Goal: Transaction & Acquisition: Purchase product/service

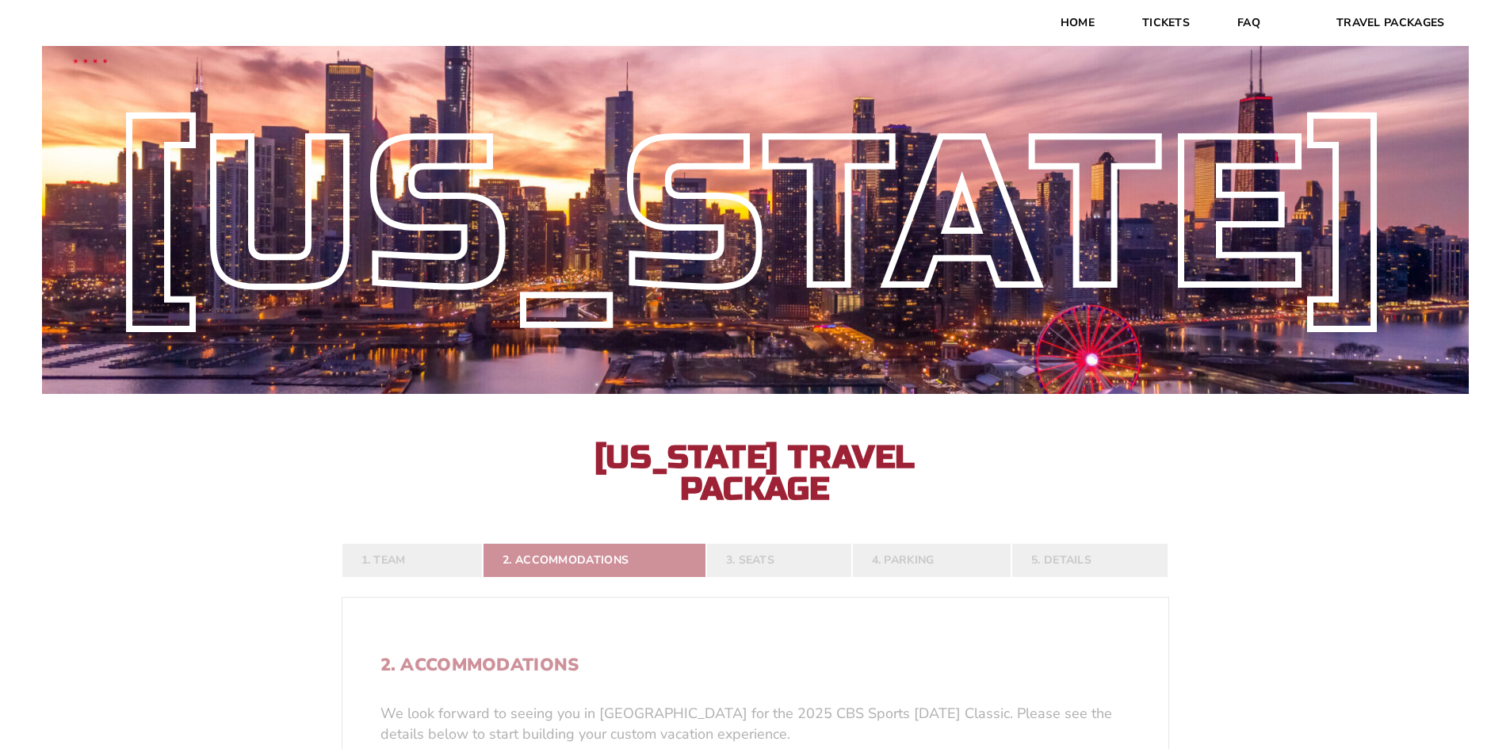
select select "21304"
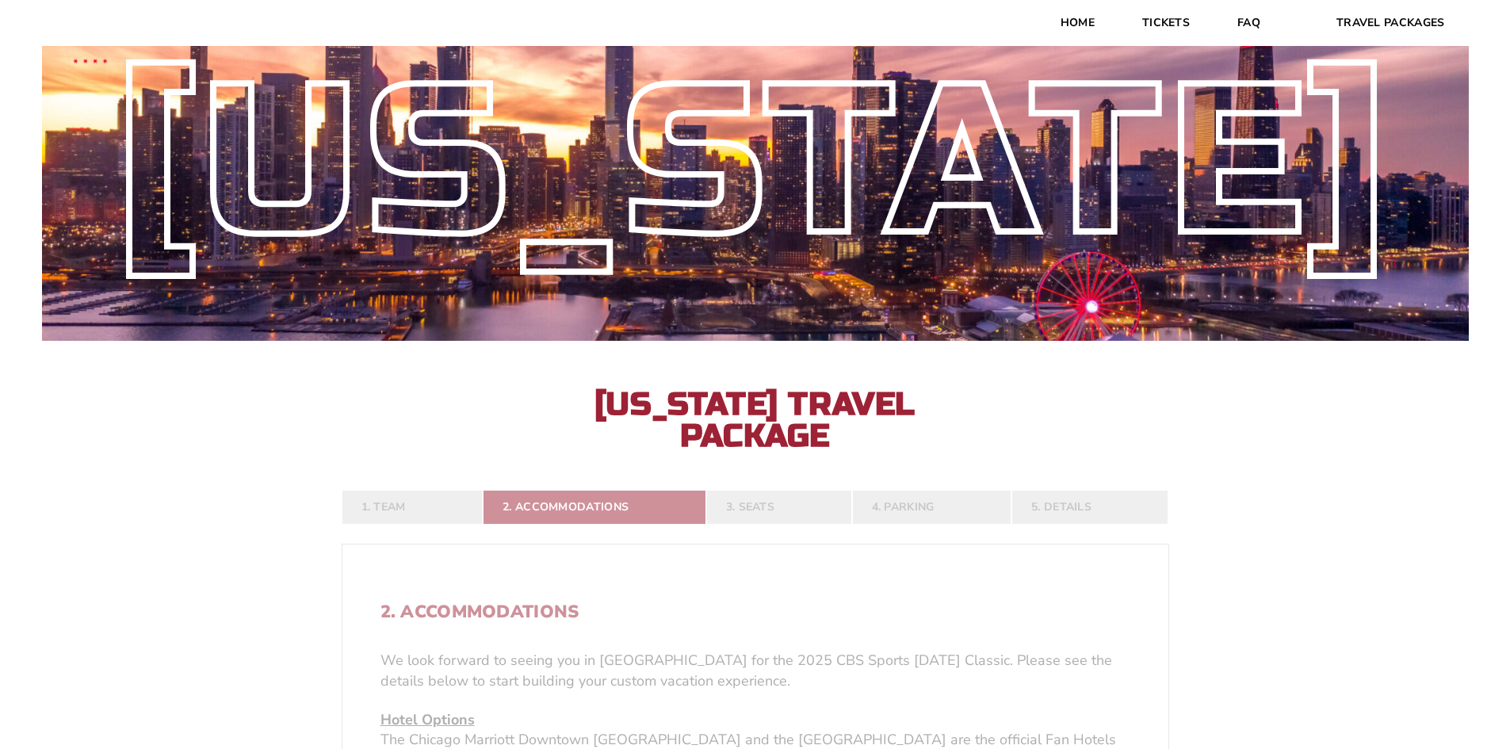
scroll to position [197, 0]
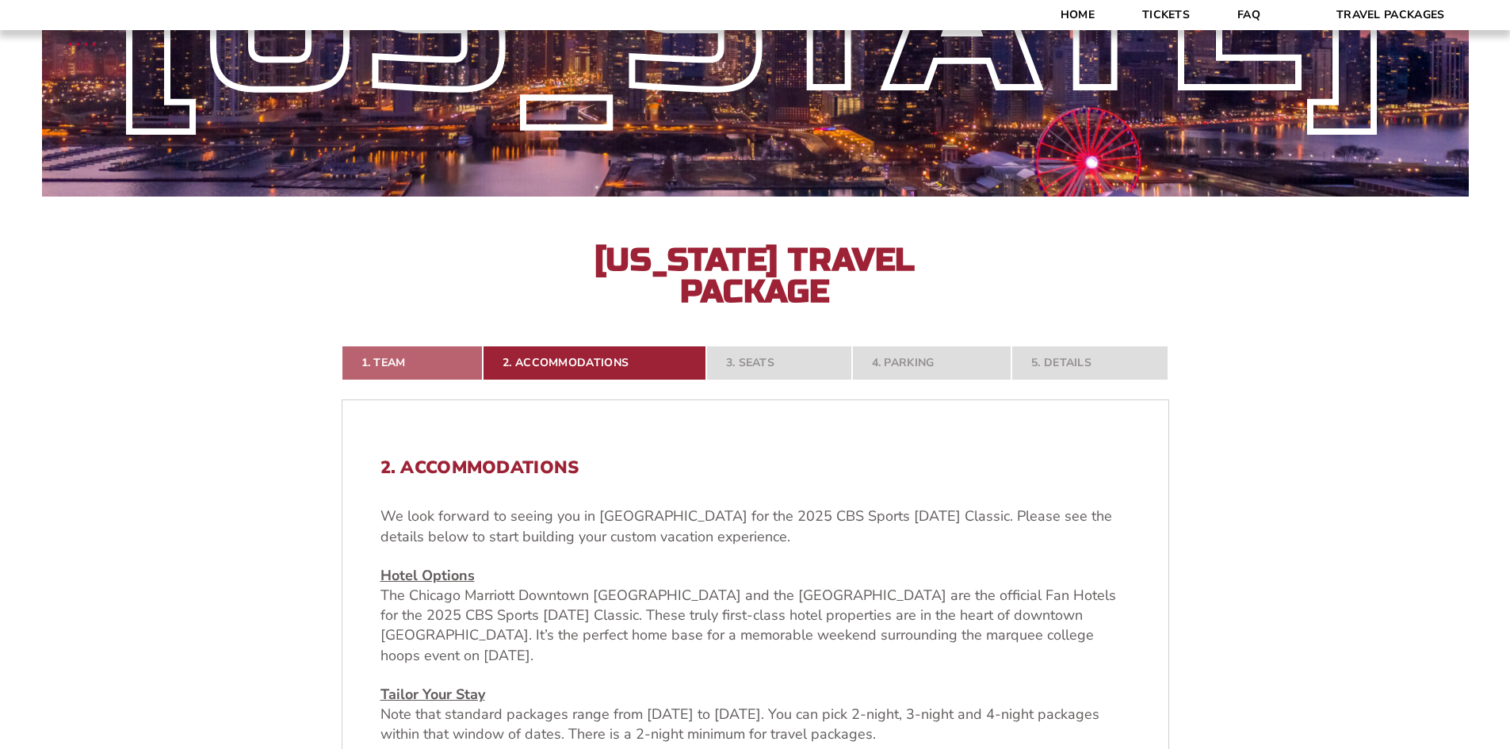
click at [395, 368] on link "1. Team" at bounding box center [413, 363] width 142 height 35
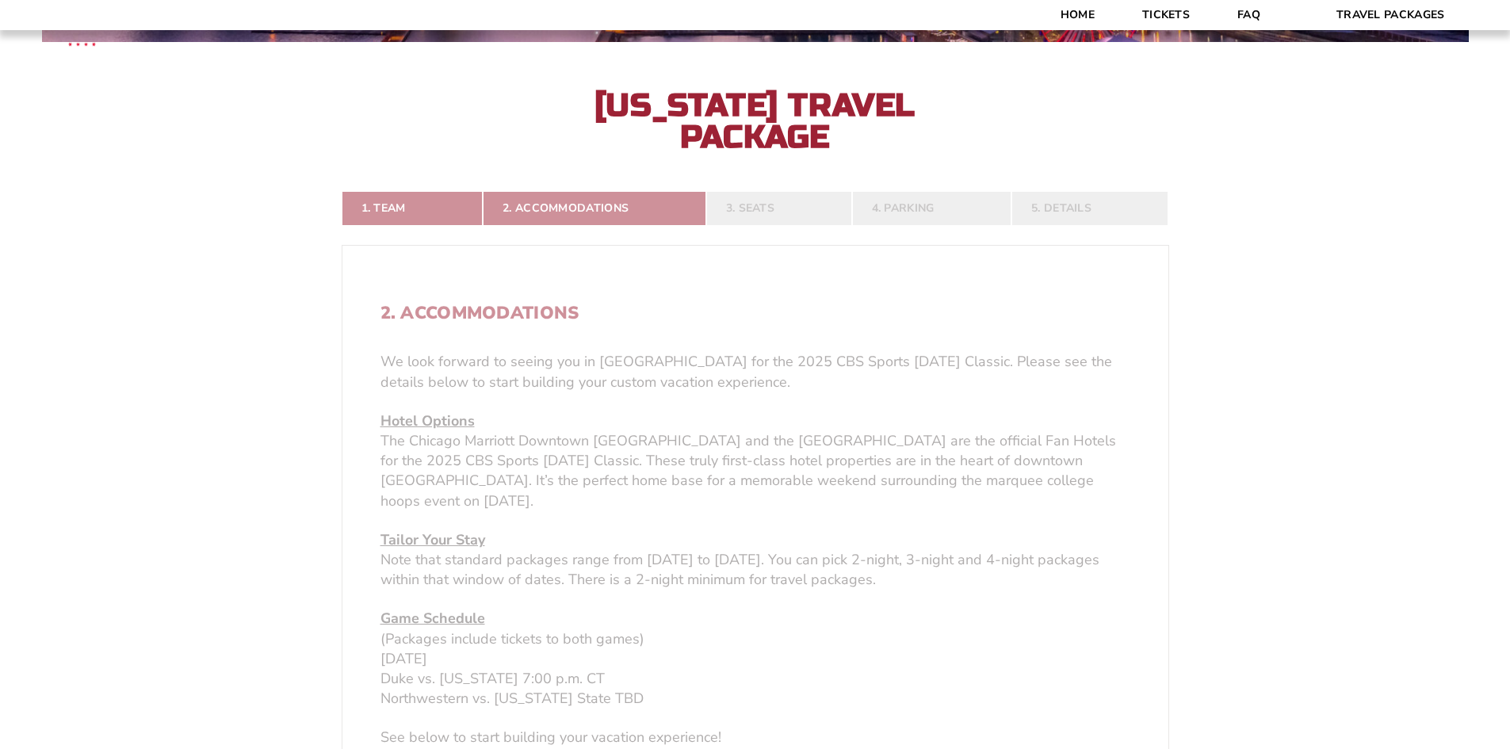
scroll to position [354, 0]
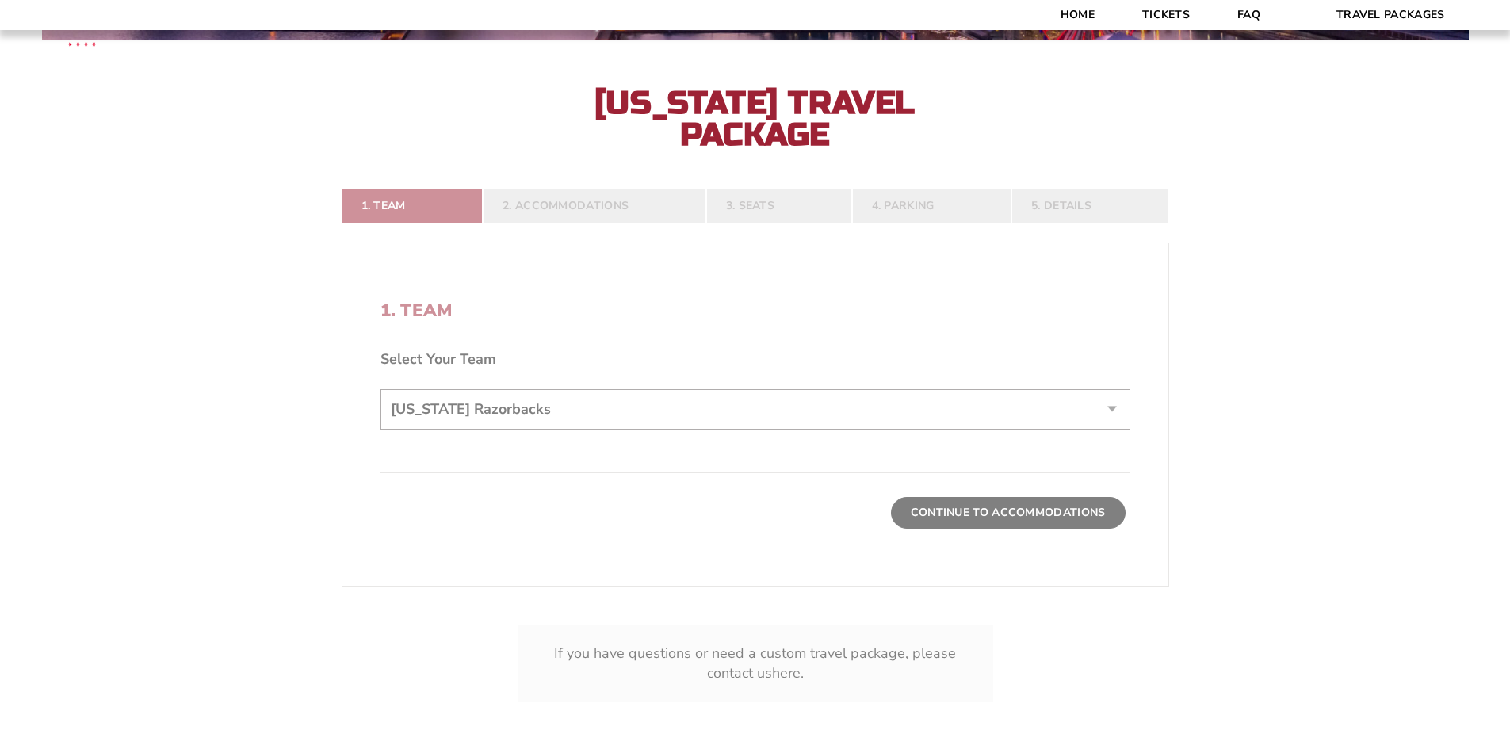
click at [544, 211] on form "[US_STATE] [US_STATE] Travel Package [PERSON_NAME] Travel Package [GEOGRAPHIC_D…" at bounding box center [755, 212] width 1510 height 1133
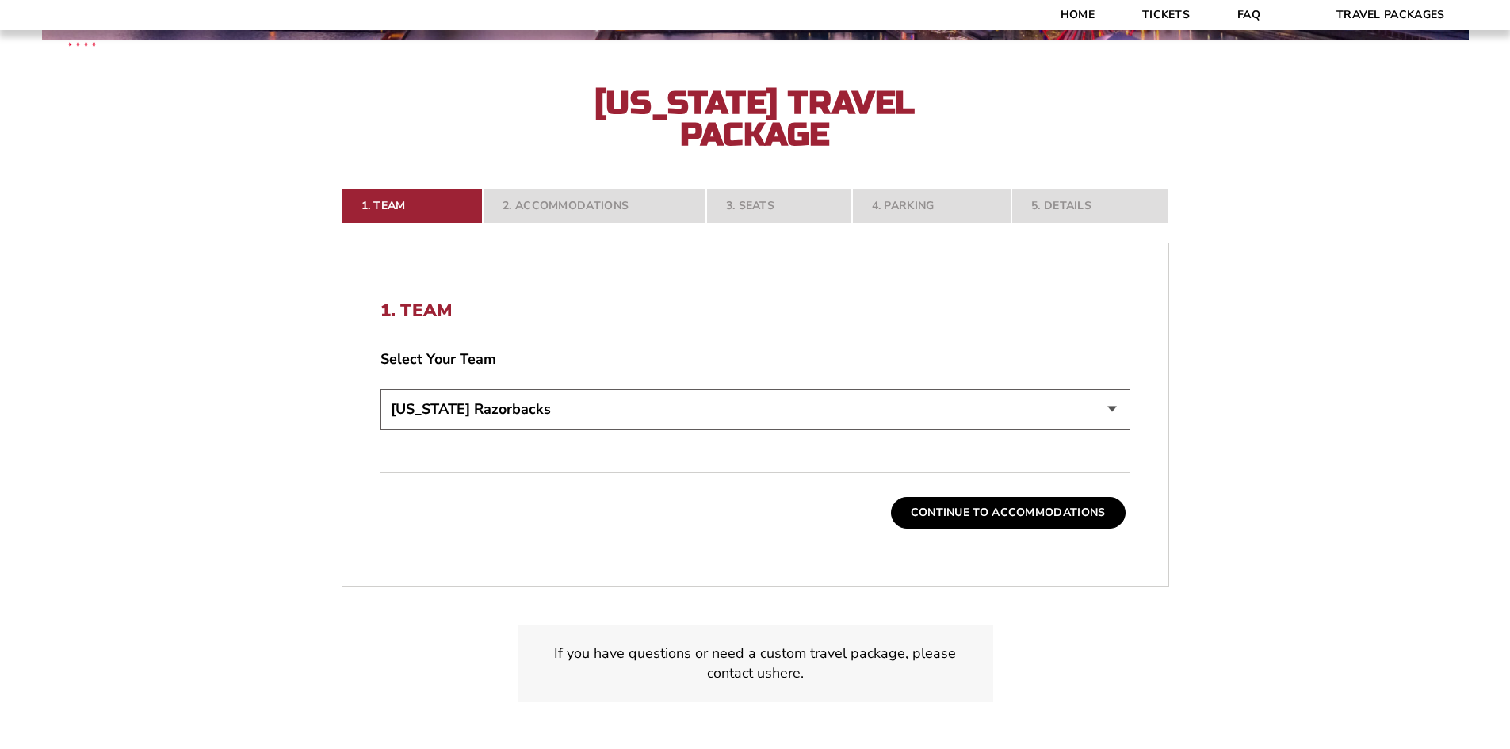
click at [560, 195] on nav "1. Team 2. Accommodations 3. Seats 4. Parking 5. Details" at bounding box center [756, 206] width 828 height 35
click at [973, 517] on button "Continue To Accommodations" at bounding box center [1008, 513] width 235 height 32
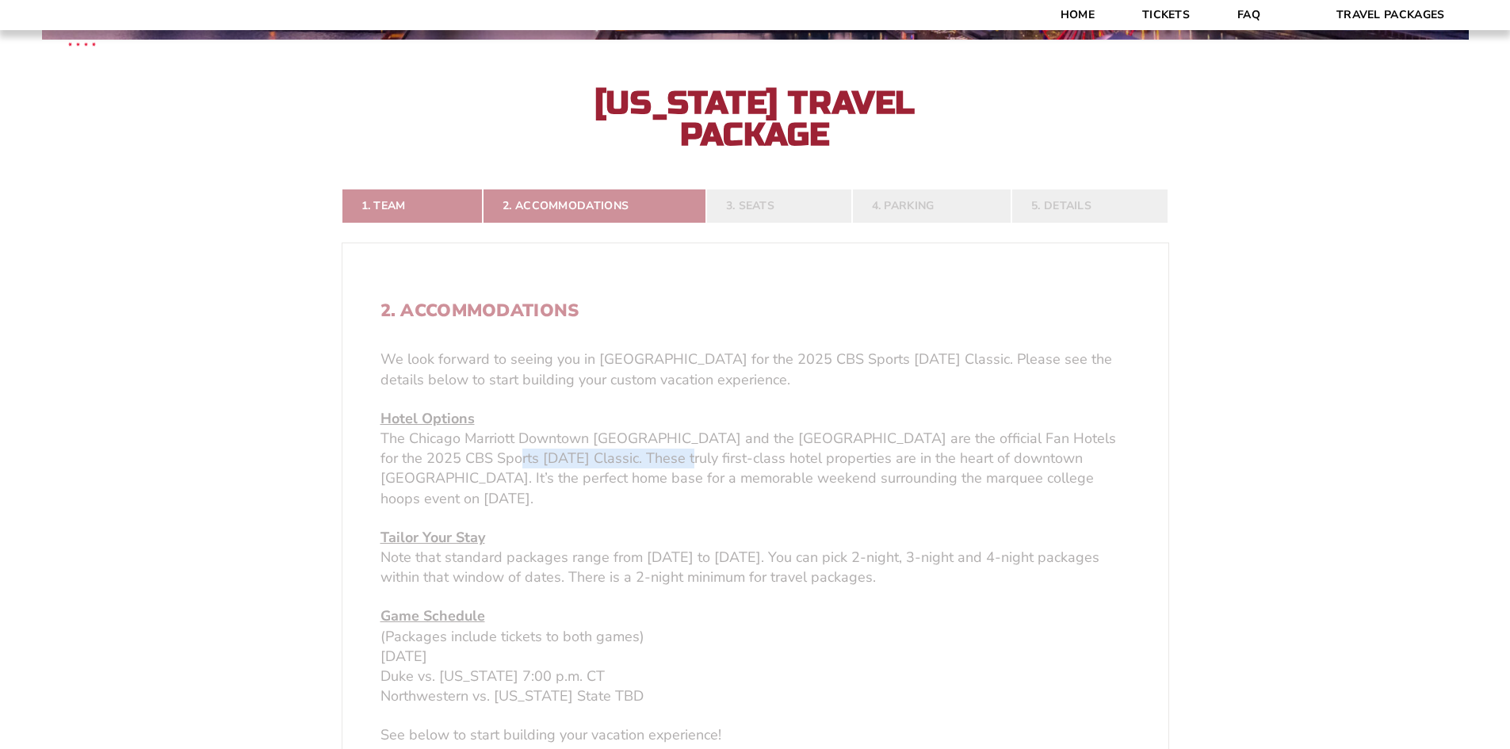
drag, startPoint x: 449, startPoint y: 465, endPoint x: 642, endPoint y: 468, distance: 193.4
drag, startPoint x: 495, startPoint y: 426, endPoint x: 765, endPoint y: 427, distance: 269.5
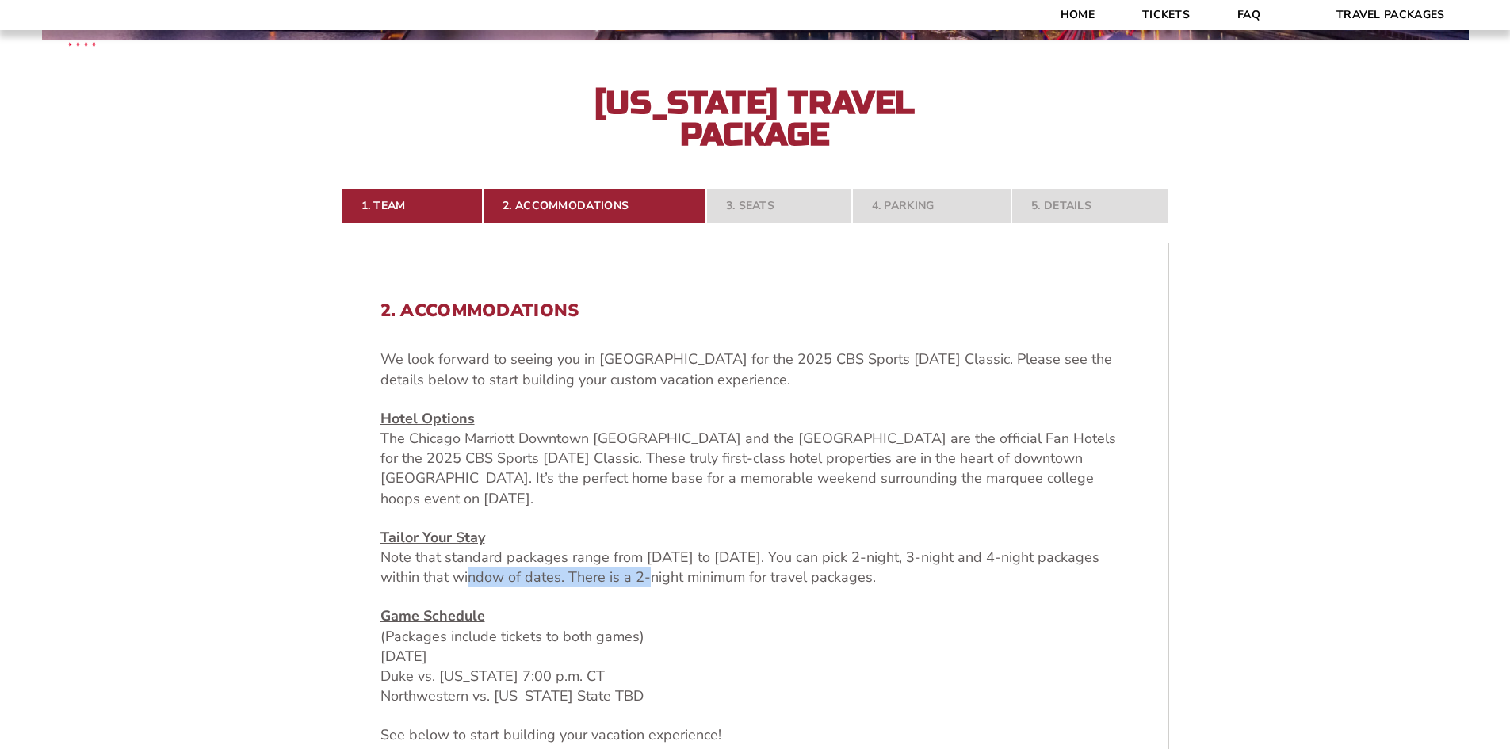
drag, startPoint x: 444, startPoint y: 568, endPoint x: 634, endPoint y: 580, distance: 190.6
click at [634, 580] on p "Tailor Your Stay Note that standard packages range from [DATE] to [DATE]. You c…" at bounding box center [755, 558] width 750 height 60
click at [634, 581] on p "Tailor Your Stay Note that standard packages range from [DATE] to [DATE]. You c…" at bounding box center [755, 558] width 750 height 60
drag, startPoint x: 751, startPoint y: 564, endPoint x: 942, endPoint y: 564, distance: 191.0
click at [942, 564] on p "Tailor Your Stay Note that standard packages range from [DATE] to [DATE]. You c…" at bounding box center [755, 558] width 750 height 60
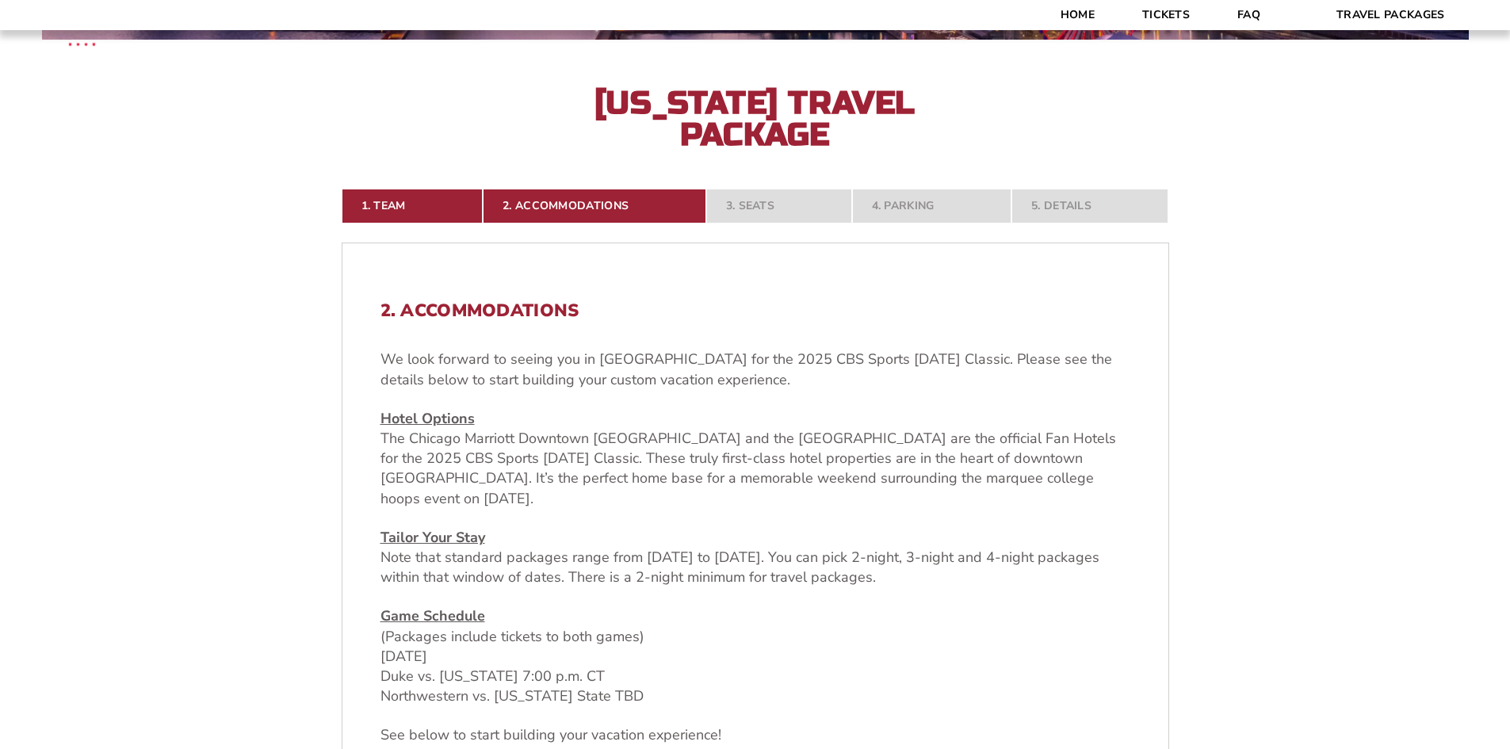
drag, startPoint x: 964, startPoint y: 577, endPoint x: 438, endPoint y: 584, distance: 526.4
click at [958, 577] on p "Tailor Your Stay Note that standard packages range from [DATE] to [DATE]. You c…" at bounding box center [755, 558] width 750 height 60
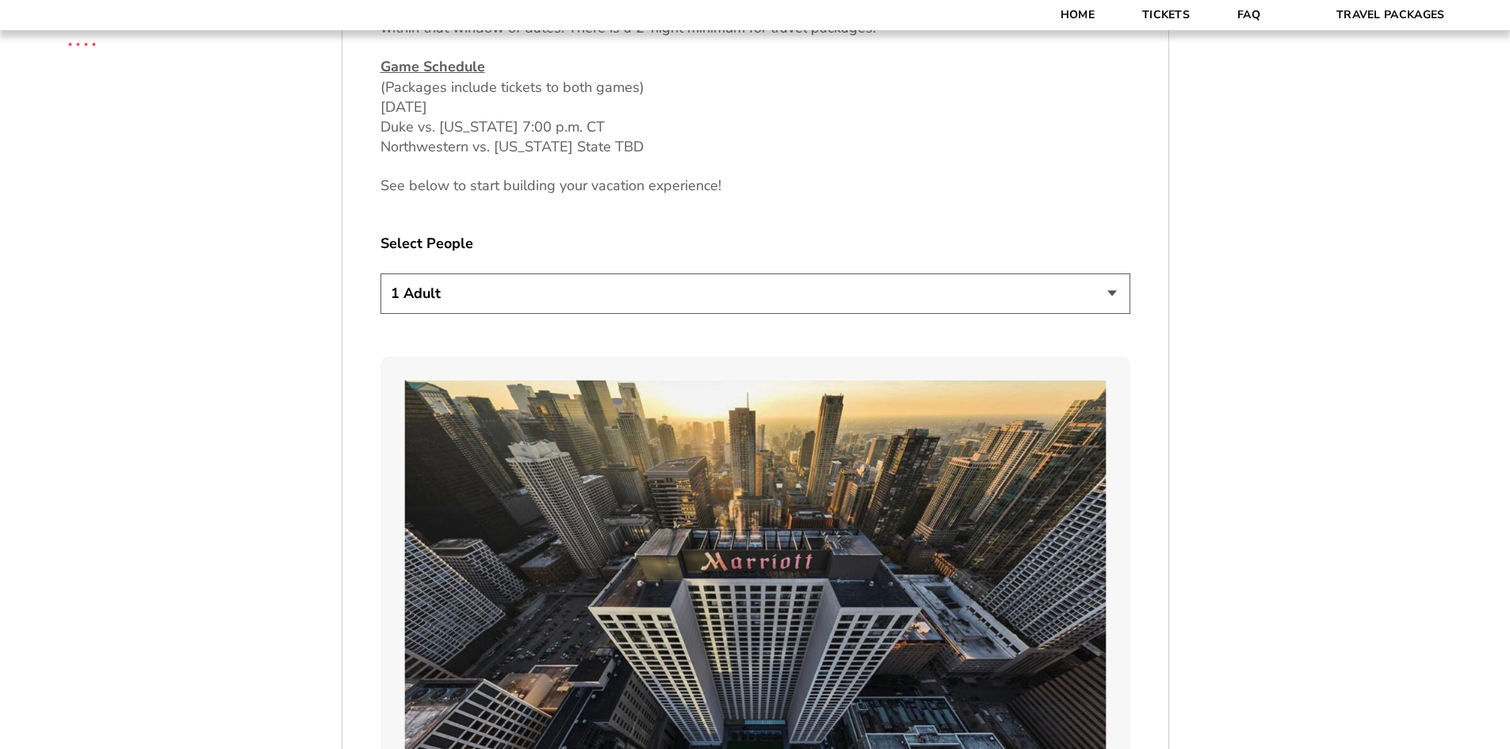
scroll to position [1068, 0]
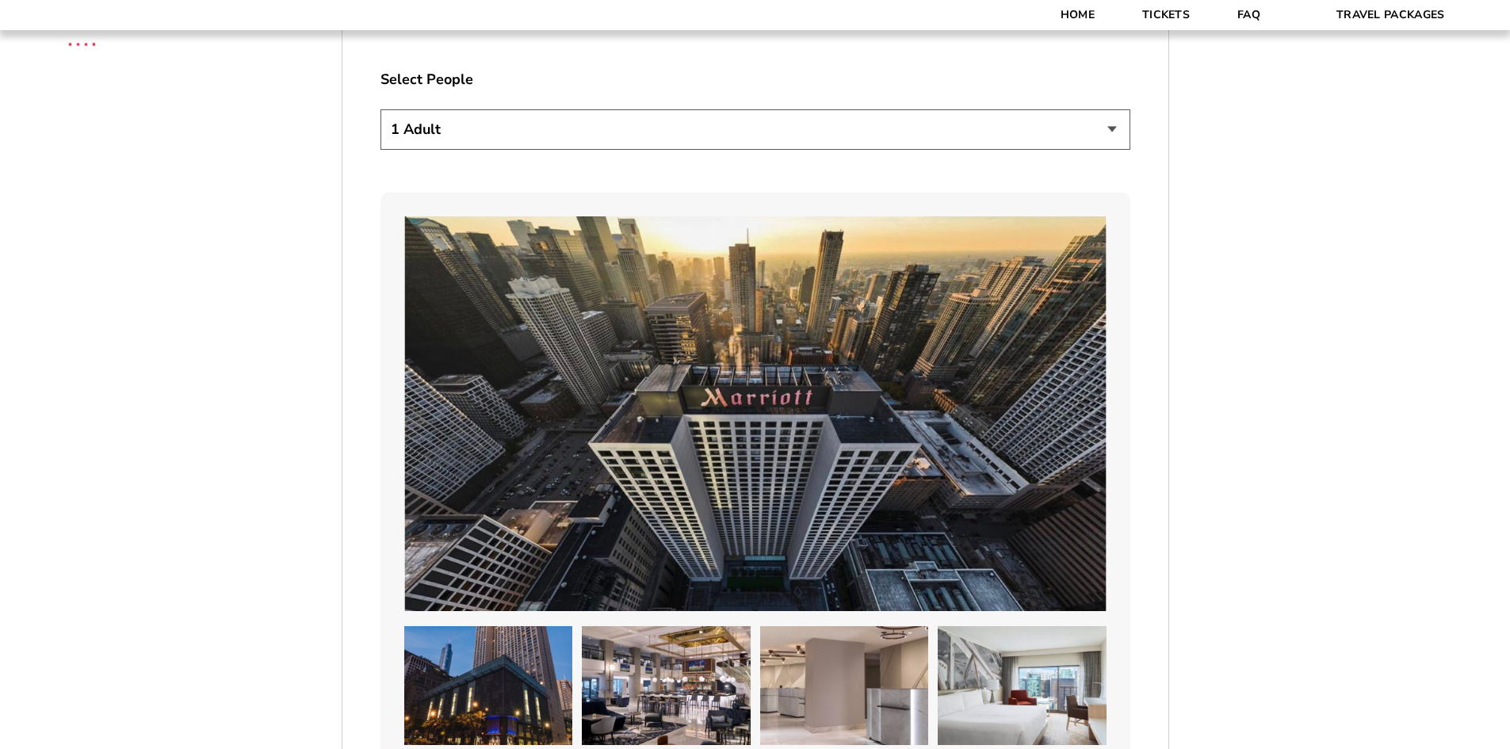
click at [541, 124] on select "1 Adult 2 Adults 3 Adults 4 Adults 2 Adults + 1 Child 2 Adults + 2 Children 2 A…" at bounding box center [755, 129] width 750 height 40
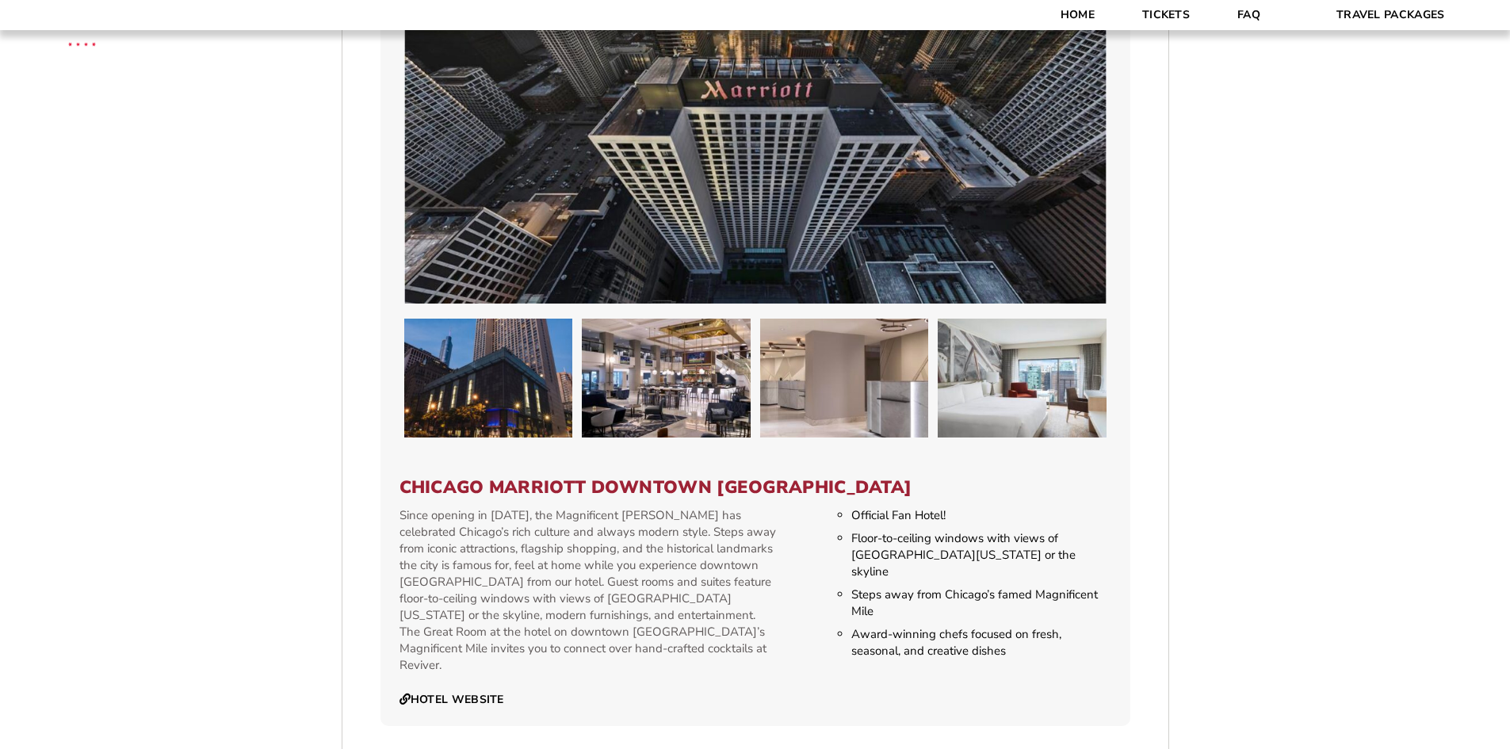
scroll to position [1543, 0]
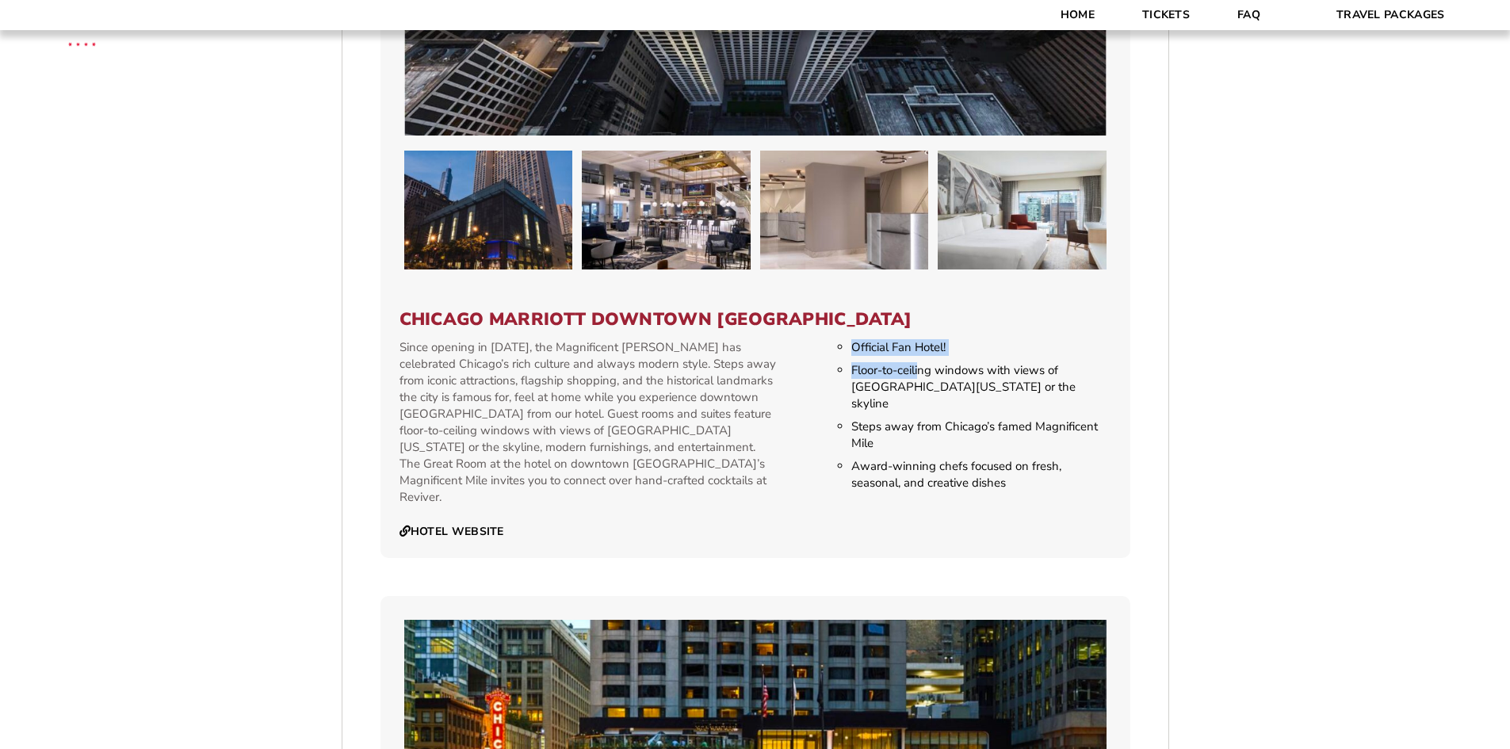
drag, startPoint x: 837, startPoint y: 348, endPoint x: 924, endPoint y: 362, distance: 88.4
click at [923, 359] on div "Official Fan Hotel! Floor-to-ceiling windows with views of [GEOGRAPHIC_DATA][US…" at bounding box center [968, 439] width 285 height 200
click at [927, 380] on li "Floor-to-ceiling windows with views of [GEOGRAPHIC_DATA][US_STATE] or the skyli…" at bounding box center [980, 387] width 259 height 50
drag, startPoint x: 985, startPoint y: 380, endPoint x: 1046, endPoint y: 392, distance: 62.0
click at [1065, 380] on li "Floor-to-ceiling windows with views of [GEOGRAPHIC_DATA][US_STATE] or the skyli…" at bounding box center [980, 387] width 259 height 50
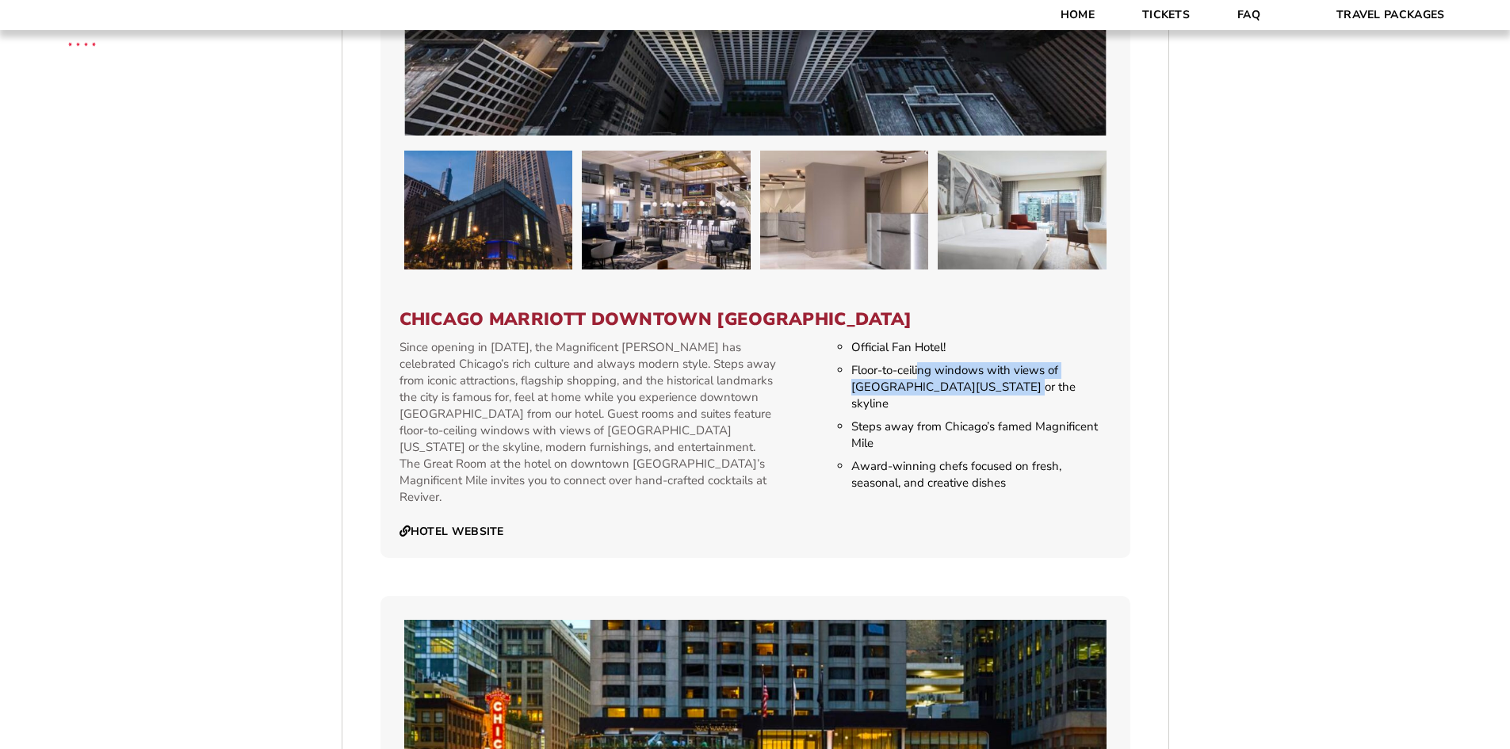
click at [1042, 395] on li "Floor-to-ceiling windows with views of [GEOGRAPHIC_DATA][US_STATE] or the skyli…" at bounding box center [980, 387] width 259 height 50
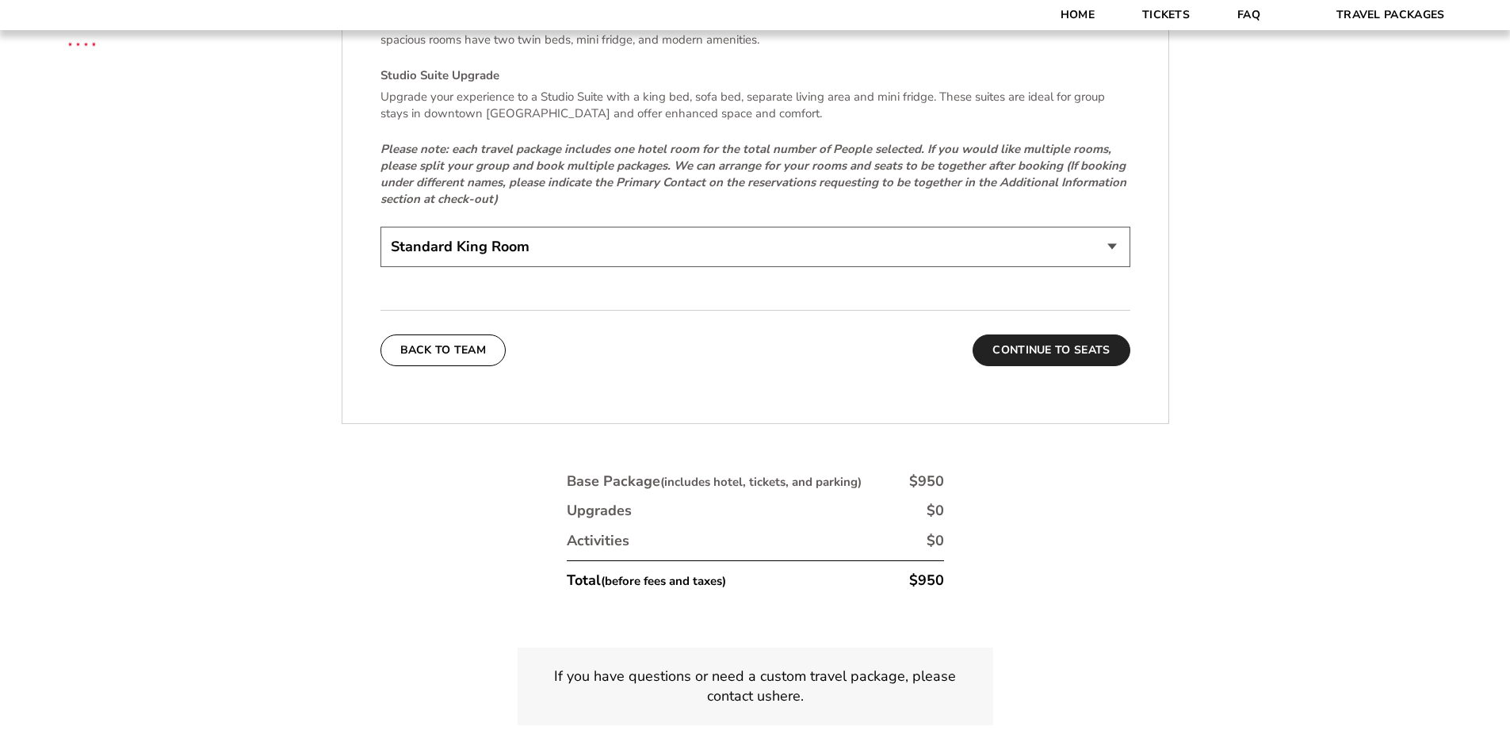
click at [1025, 335] on button "Continue To Seats" at bounding box center [1051, 351] width 157 height 32
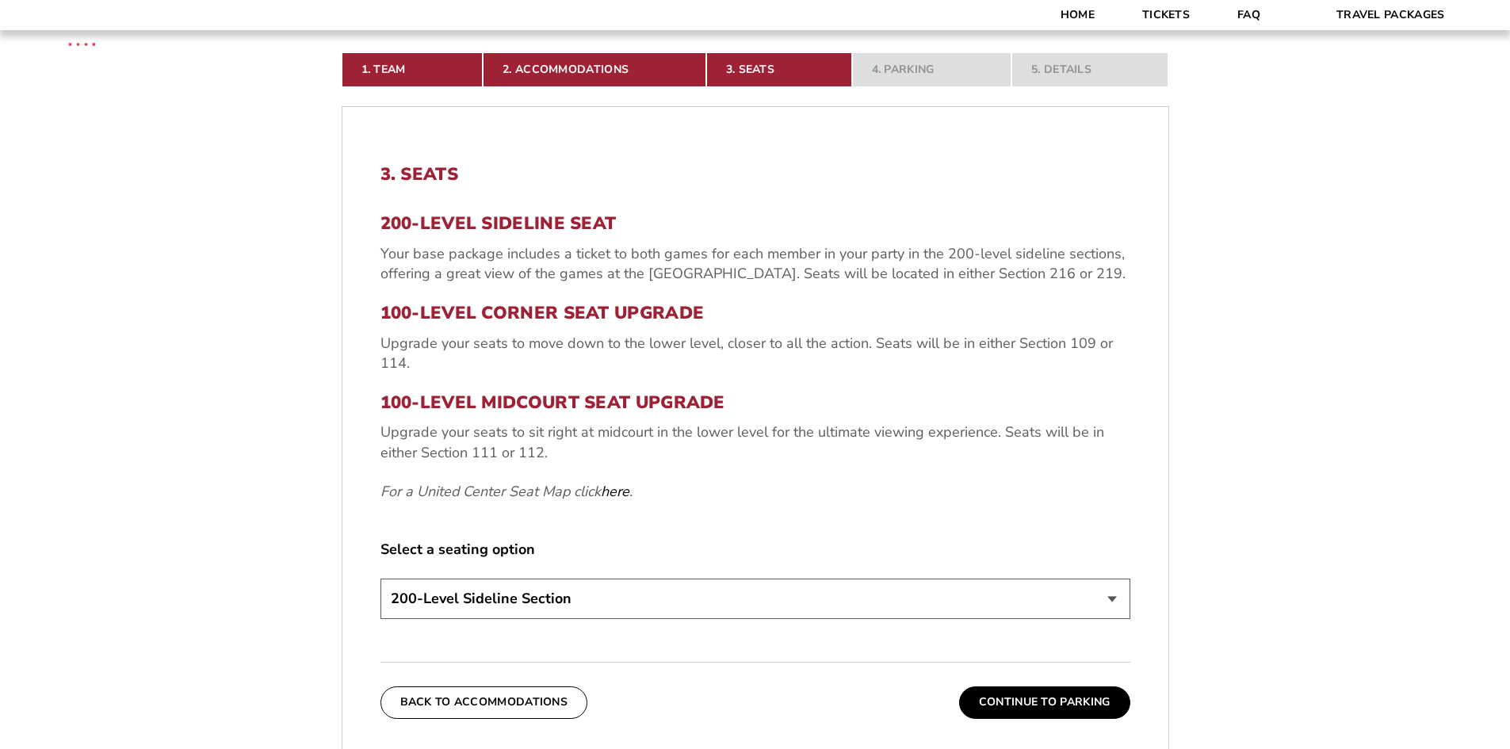
scroll to position [513, 0]
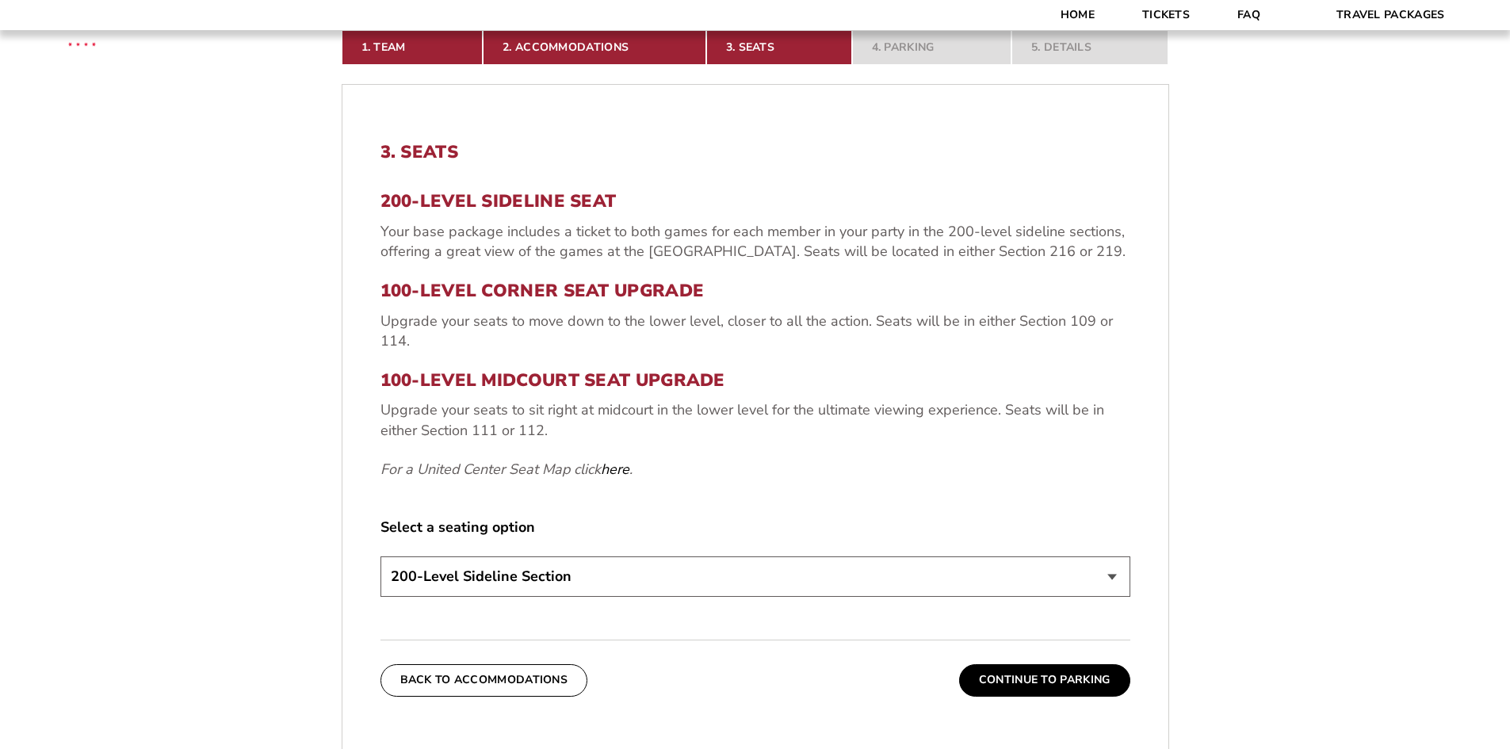
click at [518, 588] on select "200-Level Sideline Section 100-Level Corner Seat Upgrade (+$80 per person) 100-…" at bounding box center [755, 576] width 750 height 40
select select "100-Level Corner Seat Upgrade"
click at [380, 556] on select "200-Level Sideline Section 100-Level Corner Seat Upgrade (+$80 per person) 100-…" at bounding box center [755, 576] width 750 height 40
click at [977, 692] on button "Continue To Parking" at bounding box center [1044, 680] width 171 height 32
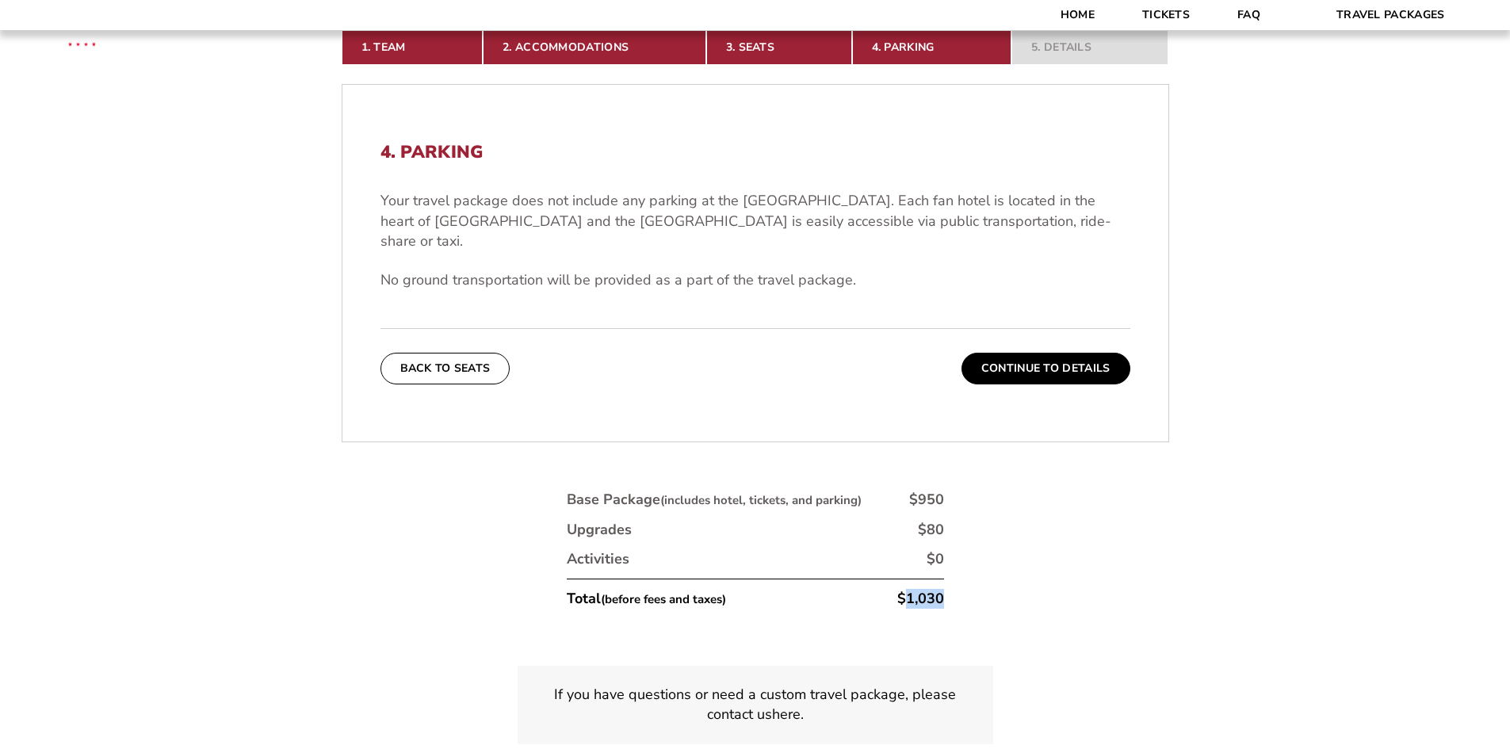
drag, startPoint x: 923, startPoint y: 601, endPoint x: 1015, endPoint y: 601, distance: 91.2
click at [1016, 601] on div "1. Team 2. Accommodations 3. Seats 4. Parking 5. Details 1. Team Select Your Te…" at bounding box center [756, 406] width 904 height 828
drag, startPoint x: 824, startPoint y: 499, endPoint x: 965, endPoint y: 500, distance: 141.9
click at [965, 500] on div "1. Team 2. Accommodations 3. Seats 4. Parking 5. Details 1. Team Select Your Te…" at bounding box center [756, 406] width 904 height 828
click at [973, 501] on div "1. Team 2. Accommodations 3. Seats 4. Parking 5. Details 1. Team Select Your Te…" at bounding box center [756, 406] width 904 height 828
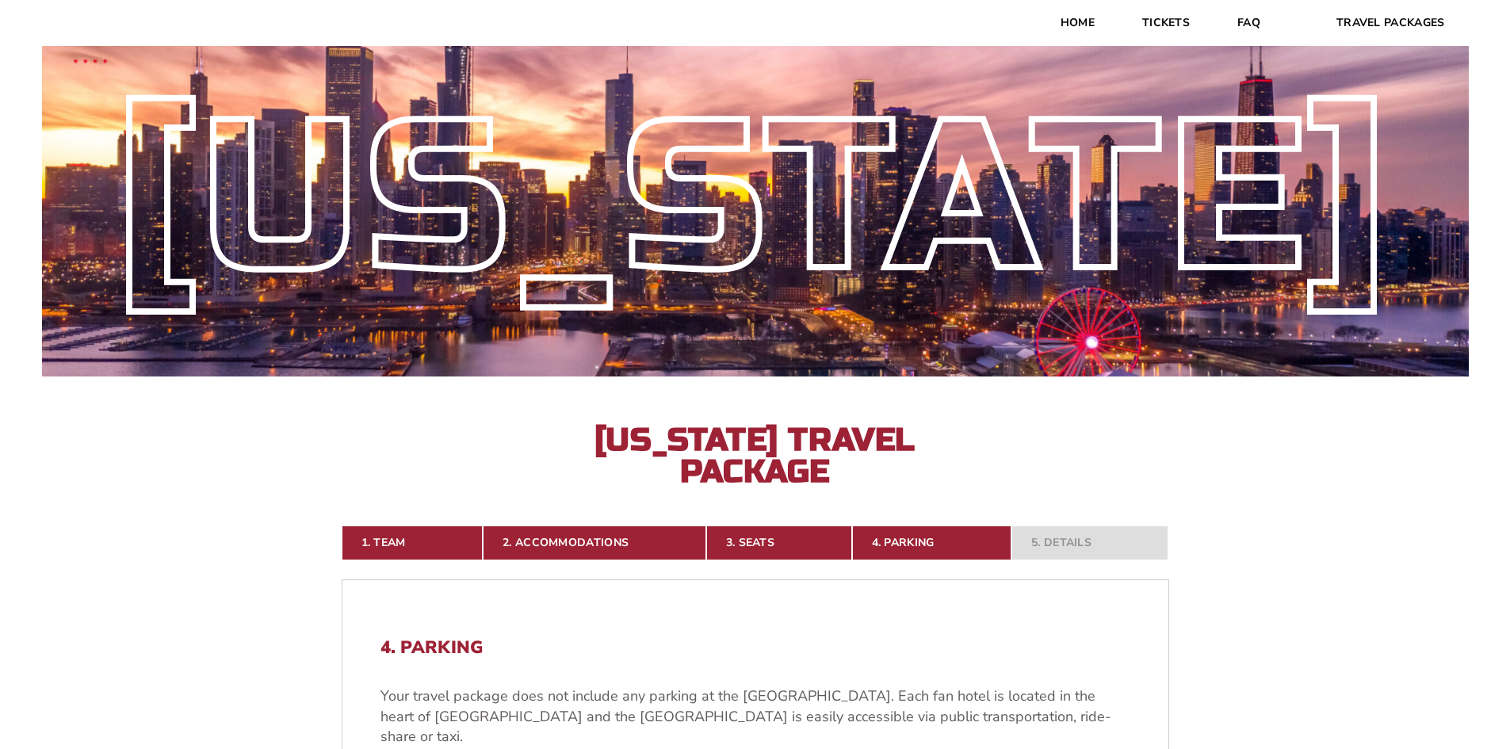
scroll to position [0, 0]
